Goal: Use online tool/utility: Utilize a website feature to perform a specific function

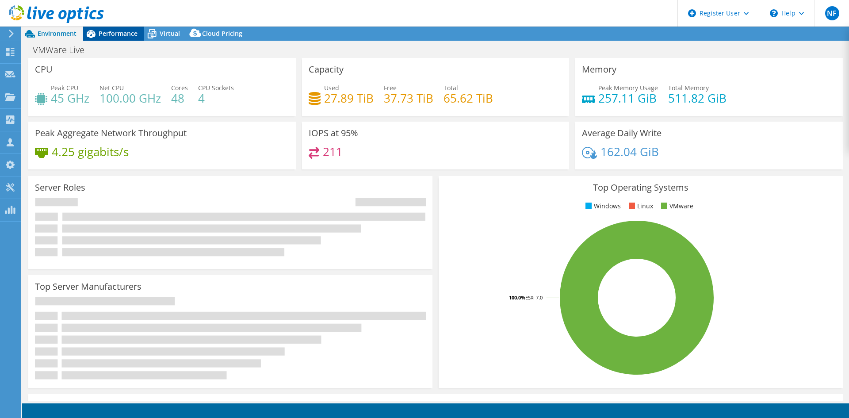
click at [142, 34] on div "Performance" at bounding box center [113, 34] width 61 height 14
select select "USD"
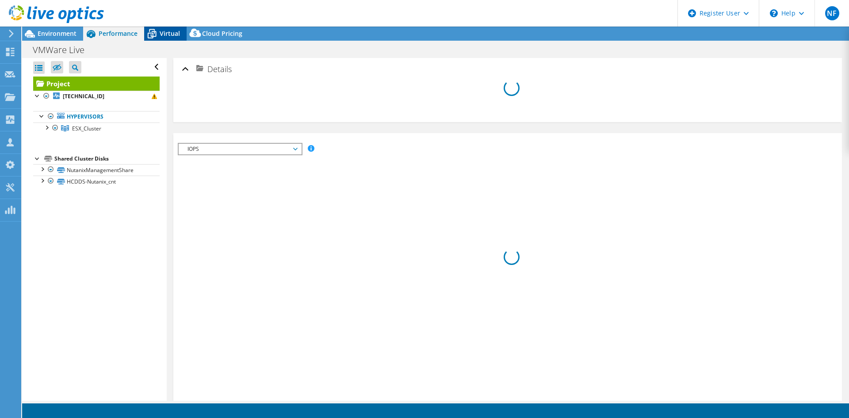
click at [171, 40] on div "Virtual" at bounding box center [165, 34] width 42 height 14
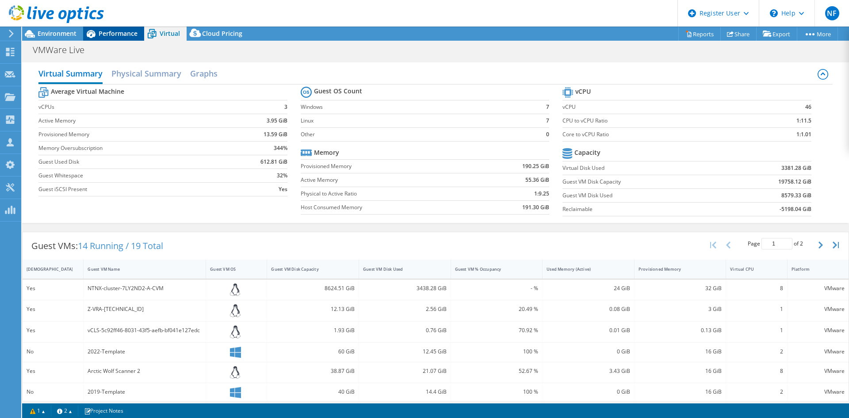
click at [118, 34] on span "Performance" at bounding box center [118, 33] width 39 height 8
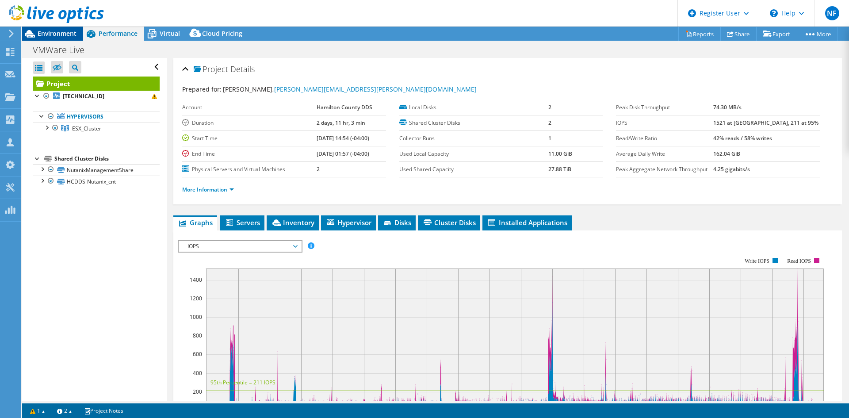
click at [58, 30] on span "Environment" at bounding box center [57, 33] width 39 height 8
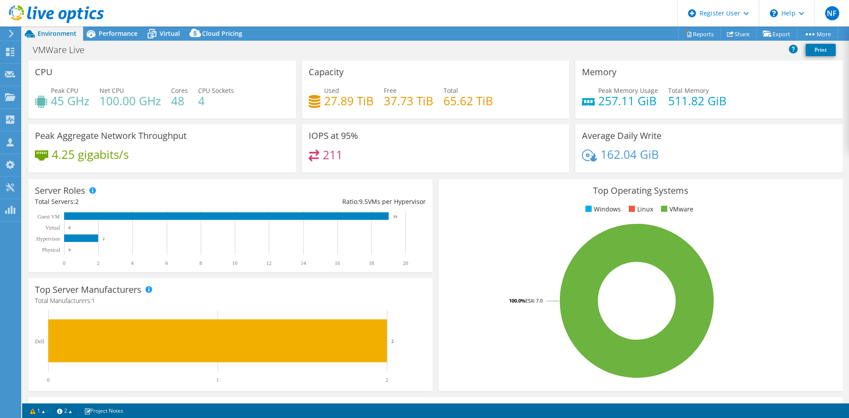
click at [100, 29] on div at bounding box center [52, 15] width 104 height 30
click at [112, 35] on span "Performance" at bounding box center [118, 33] width 39 height 8
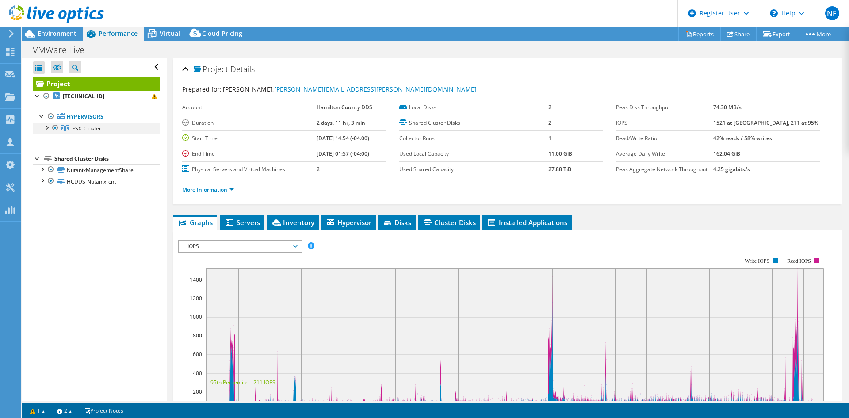
click at [45, 127] on div at bounding box center [46, 126] width 9 height 9
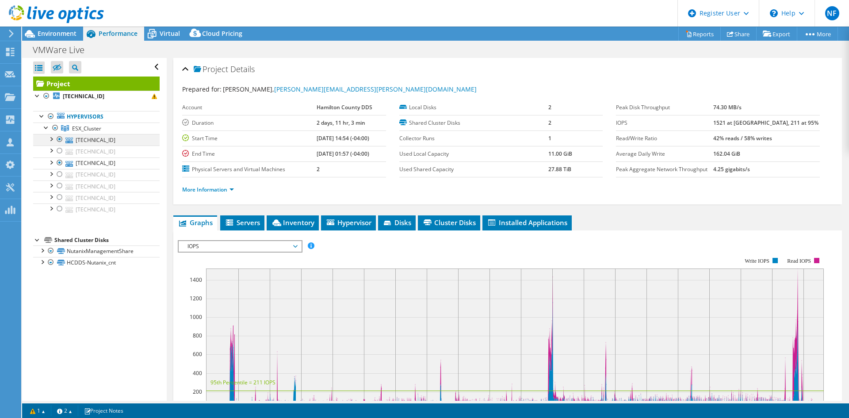
click at [59, 139] on div at bounding box center [59, 139] width 9 height 11
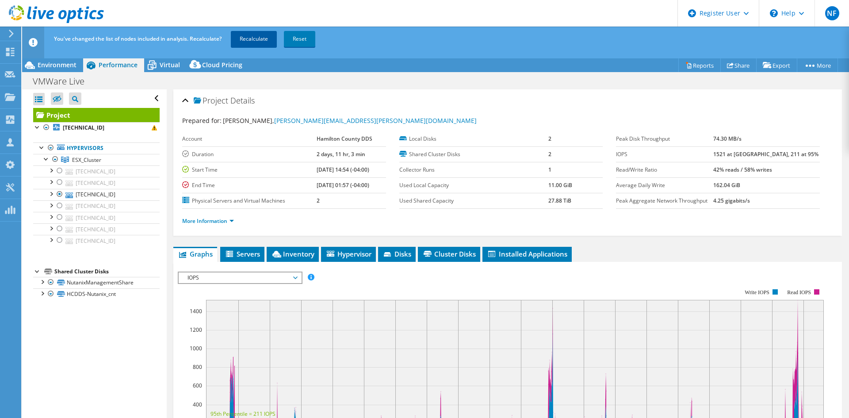
click at [263, 38] on link "Recalculate" at bounding box center [254, 39] width 46 height 16
click at [52, 63] on span "Environment" at bounding box center [57, 65] width 39 height 8
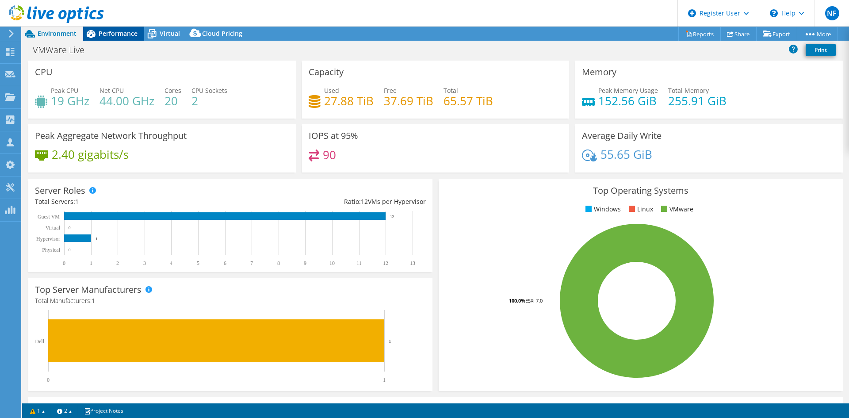
click at [114, 38] on div "Performance" at bounding box center [113, 34] width 61 height 14
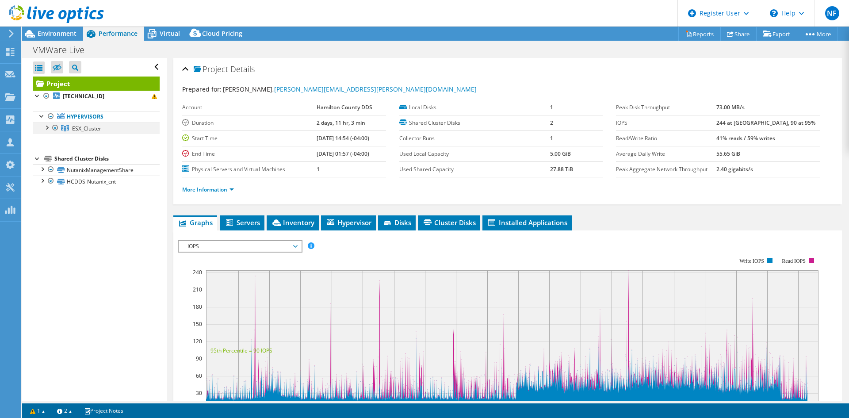
click at [47, 129] on div at bounding box center [46, 126] width 9 height 9
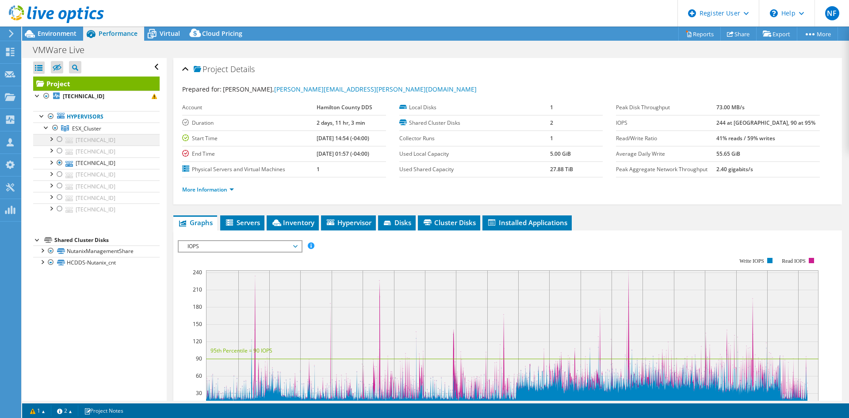
click at [62, 140] on div at bounding box center [59, 139] width 9 height 11
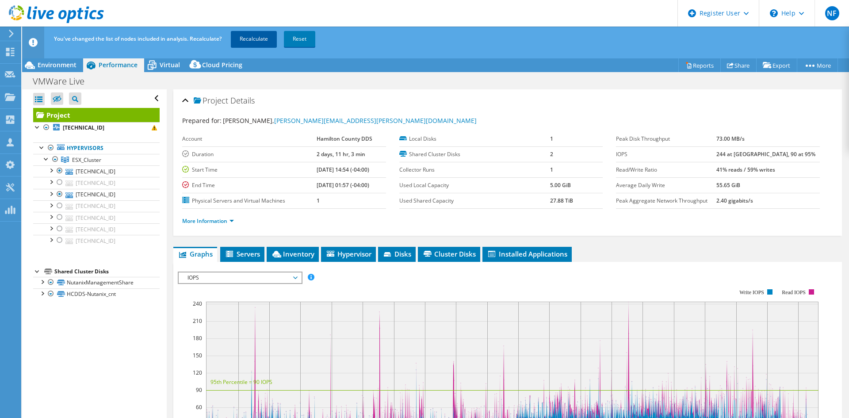
click at [256, 36] on link "Recalculate" at bounding box center [254, 39] width 46 height 16
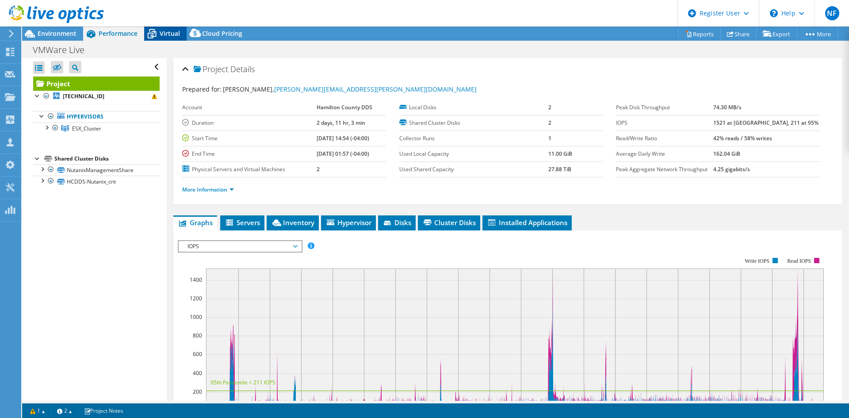
click at [176, 33] on span "Virtual" at bounding box center [170, 33] width 20 height 8
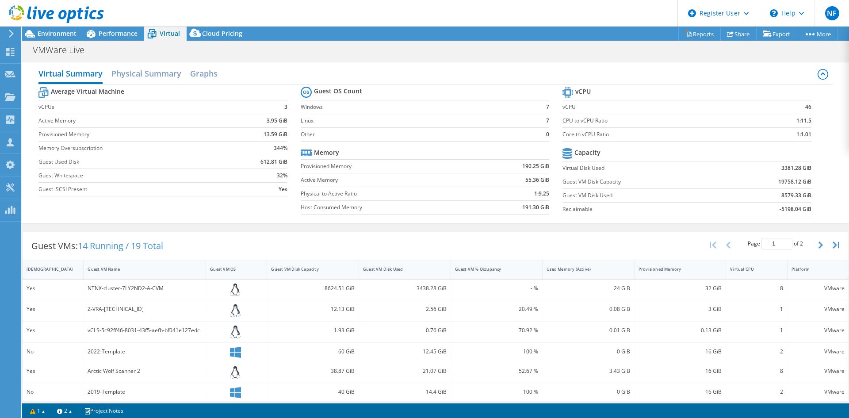
click at [63, 29] on div at bounding box center [52, 15] width 104 height 30
click at [65, 34] on span "Environment" at bounding box center [57, 33] width 39 height 8
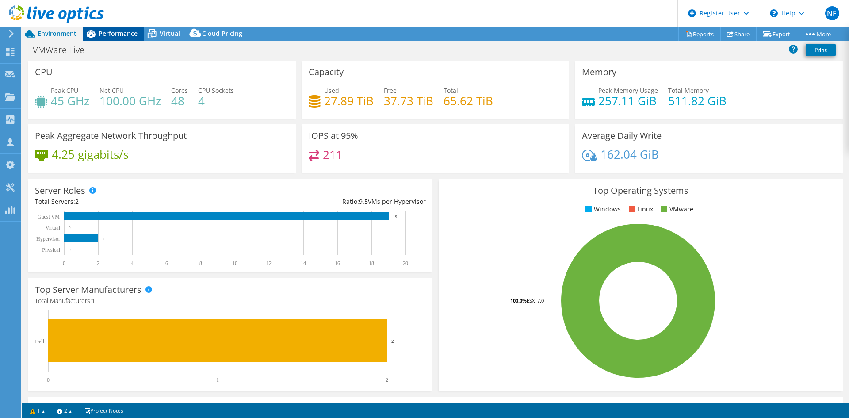
click at [117, 35] on span "Performance" at bounding box center [118, 33] width 39 height 8
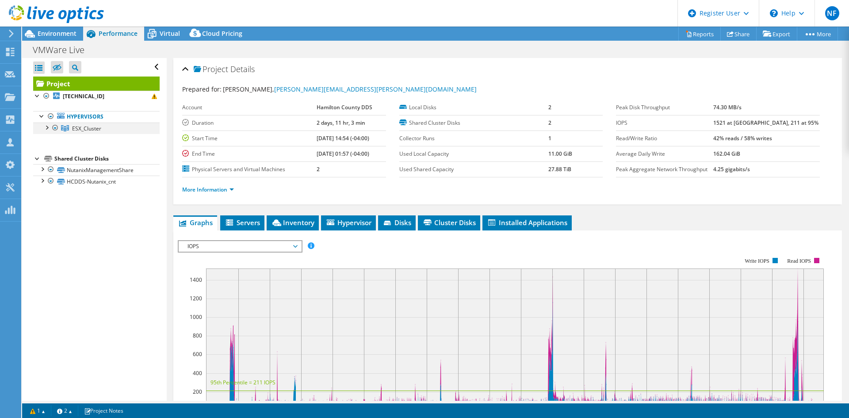
click at [45, 127] on div at bounding box center [46, 126] width 9 height 9
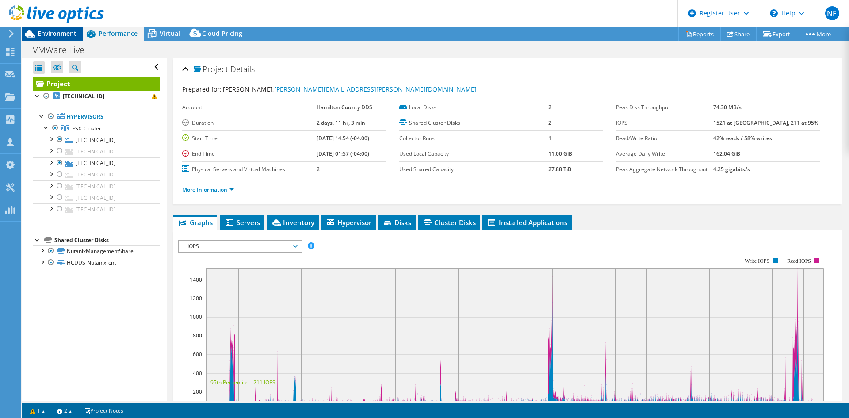
click at [47, 36] on span "Environment" at bounding box center [57, 33] width 39 height 8
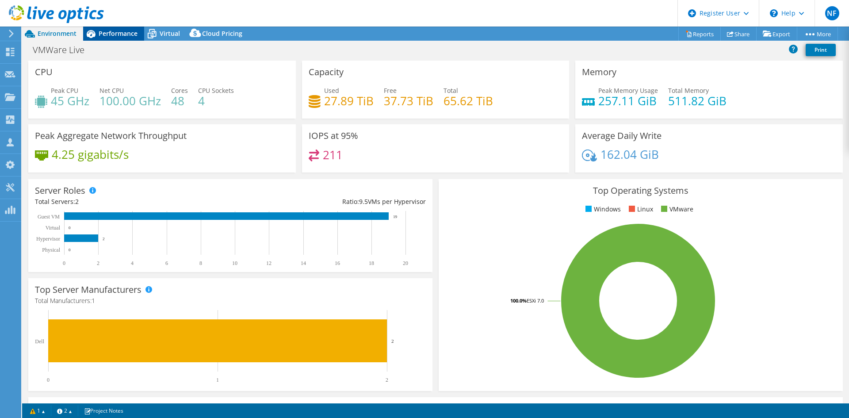
click at [108, 32] on span "Performance" at bounding box center [118, 33] width 39 height 8
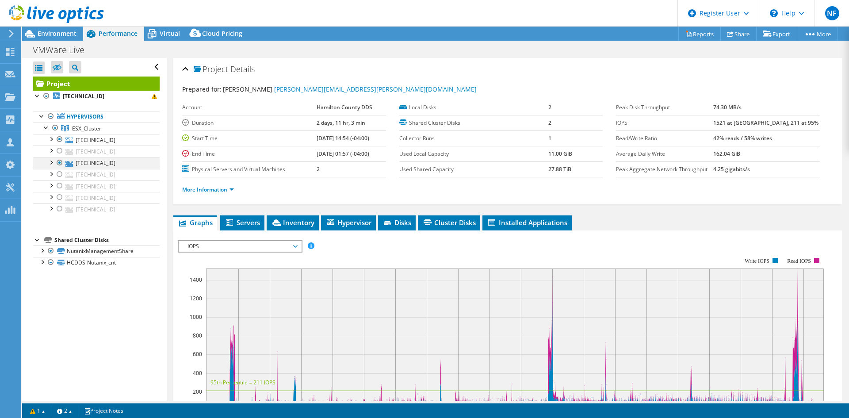
click at [61, 165] on div at bounding box center [59, 162] width 9 height 11
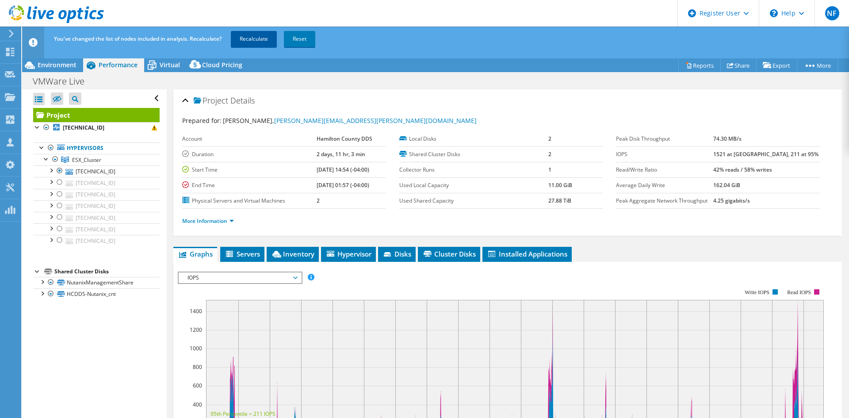
drag, startPoint x: 246, startPoint y: 32, endPoint x: 218, endPoint y: 35, distance: 27.6
click at [245, 33] on link "Recalculate" at bounding box center [254, 39] width 46 height 16
click at [63, 63] on span "Environment" at bounding box center [57, 65] width 39 height 8
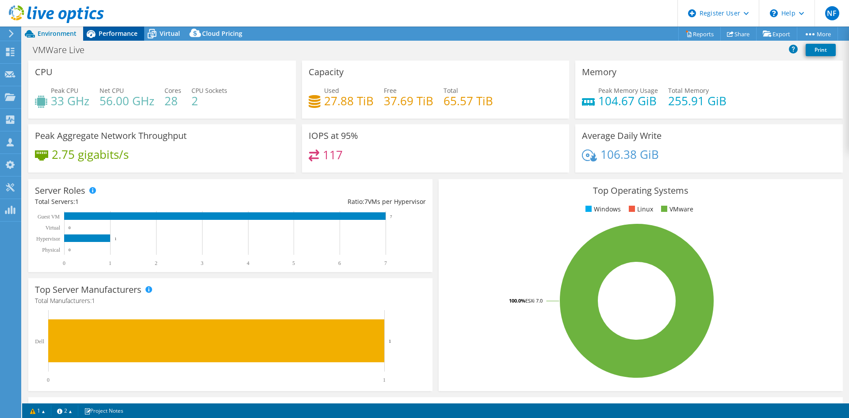
click at [121, 35] on span "Performance" at bounding box center [118, 33] width 39 height 8
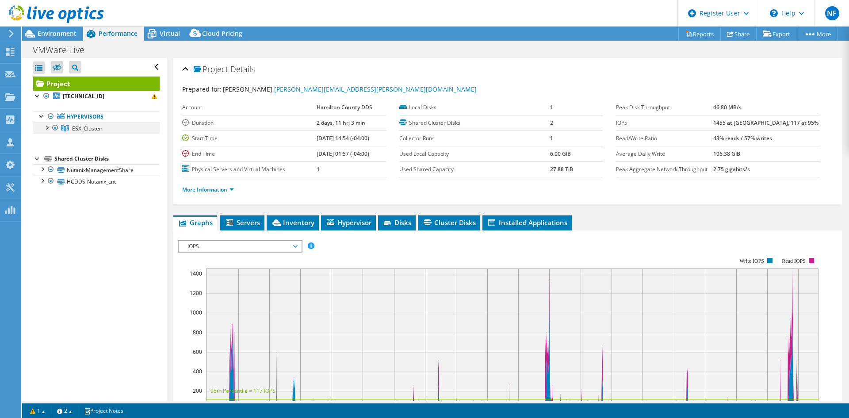
click at [45, 130] on div at bounding box center [46, 126] width 9 height 9
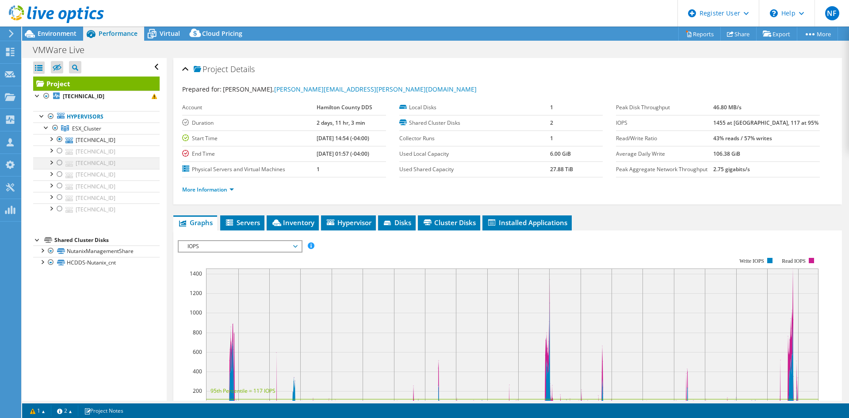
click at [57, 164] on div at bounding box center [59, 162] width 9 height 11
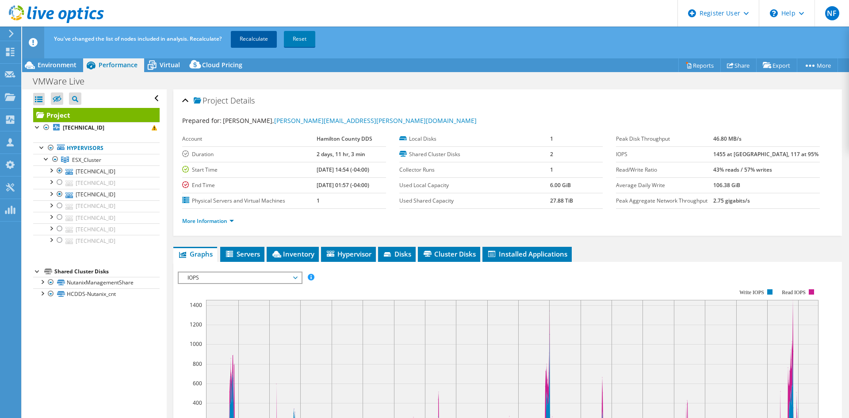
click at [240, 34] on link "Recalculate" at bounding box center [254, 39] width 46 height 16
click at [61, 69] on div "Environment" at bounding box center [52, 65] width 61 height 14
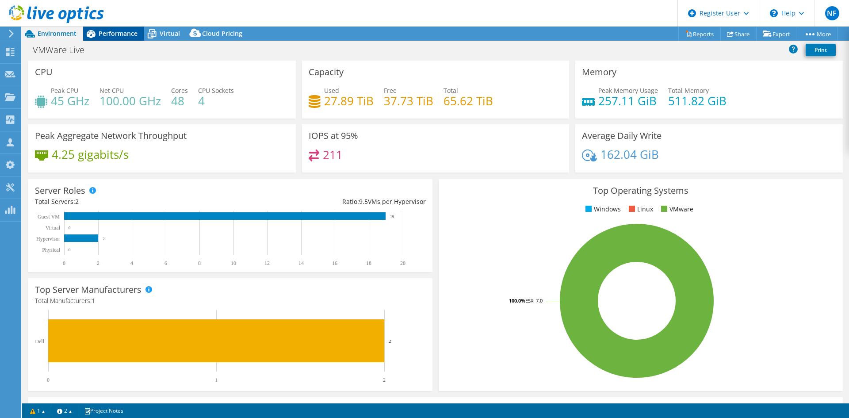
click at [107, 33] on span "Performance" at bounding box center [118, 33] width 39 height 8
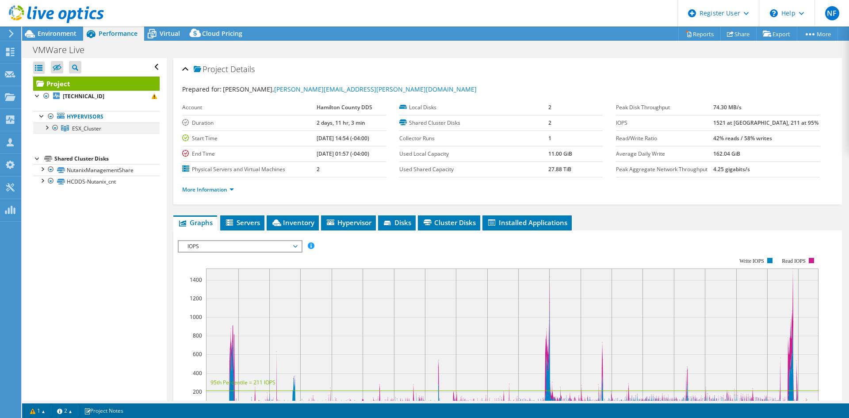
click at [43, 127] on div at bounding box center [46, 126] width 9 height 9
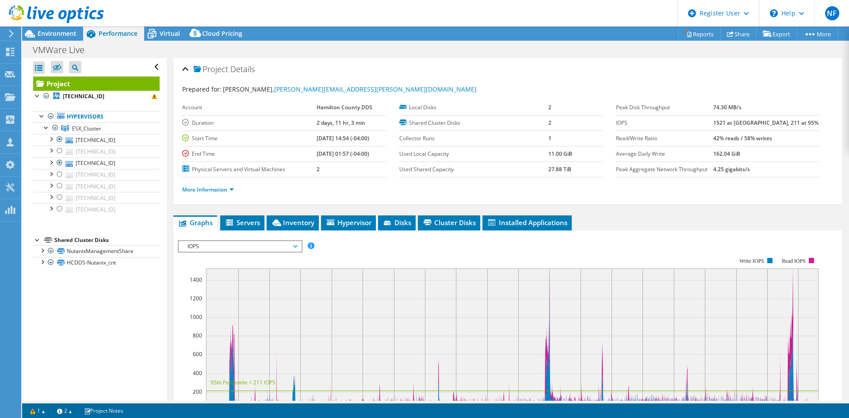
click at [59, 28] on div at bounding box center [52, 15] width 104 height 30
click at [68, 32] on span "Environment" at bounding box center [57, 33] width 39 height 8
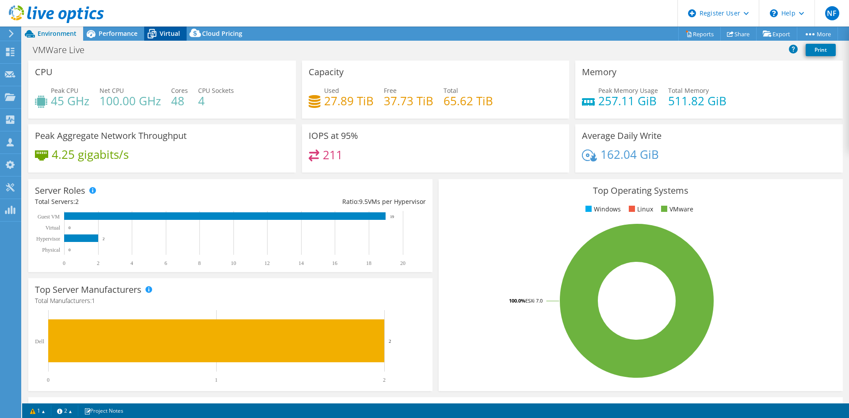
click at [170, 34] on span "Virtual" at bounding box center [170, 33] width 20 height 8
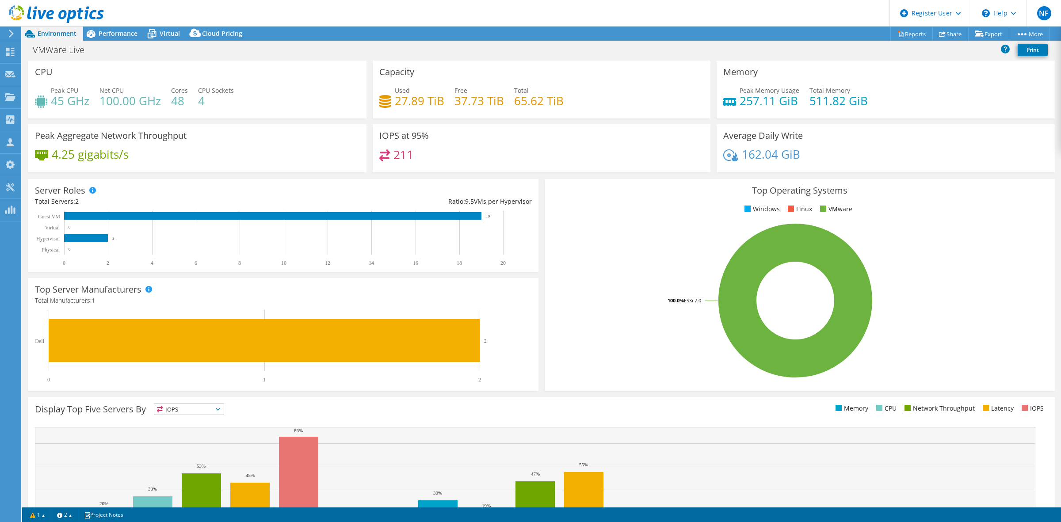
select select "USD"
